Goal: Find specific page/section: Find specific page/section

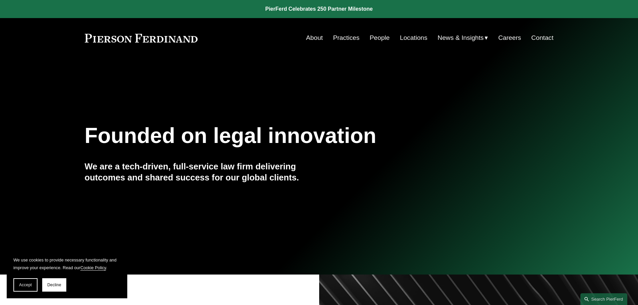
click at [380, 39] on link "People" at bounding box center [380, 37] width 20 height 13
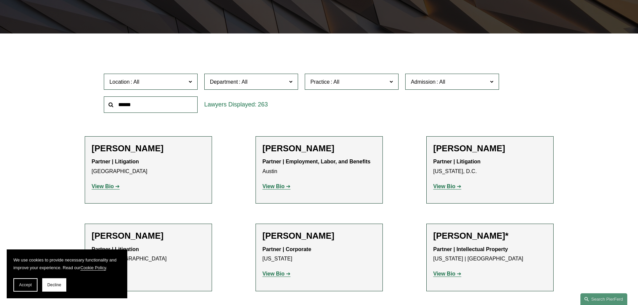
scroll to position [167, 0]
click at [149, 107] on input "text" at bounding box center [151, 104] width 94 height 16
type input "*******"
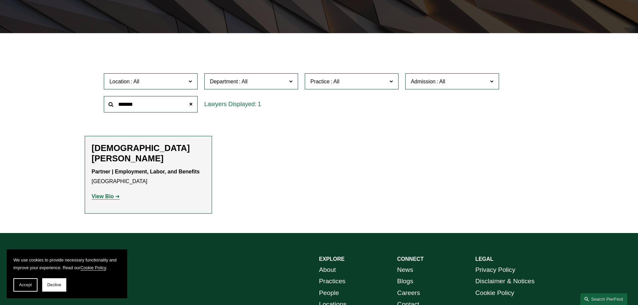
click at [146, 147] on h2 "[DEMOGRAPHIC_DATA][PERSON_NAME]" at bounding box center [148, 153] width 113 height 21
click at [104, 194] on strong "View Bio" at bounding box center [103, 197] width 22 height 6
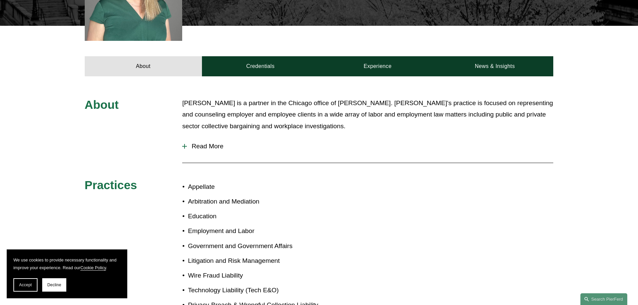
scroll to position [268, 0]
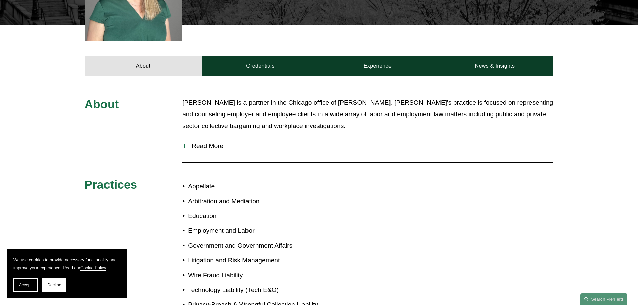
click at [221, 142] on span "Read More" at bounding box center [370, 145] width 366 height 7
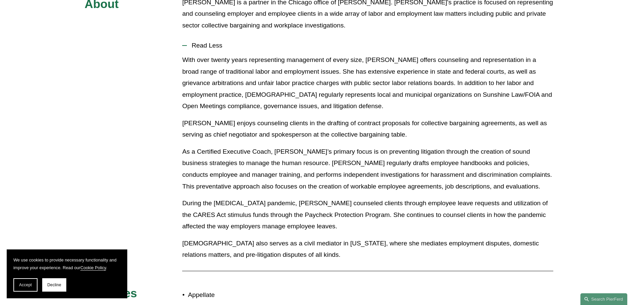
scroll to position [536, 0]
